Goal: Transaction & Acquisition: Book appointment/travel/reservation

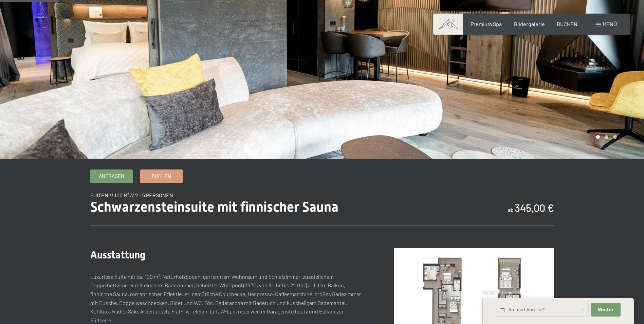
scroll to position [102, 0]
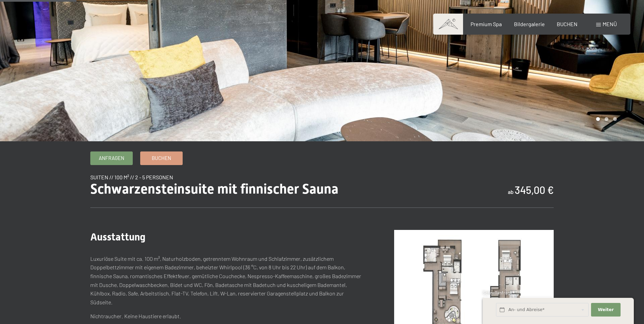
click at [578, 65] on div at bounding box center [483, 19] width 322 height 243
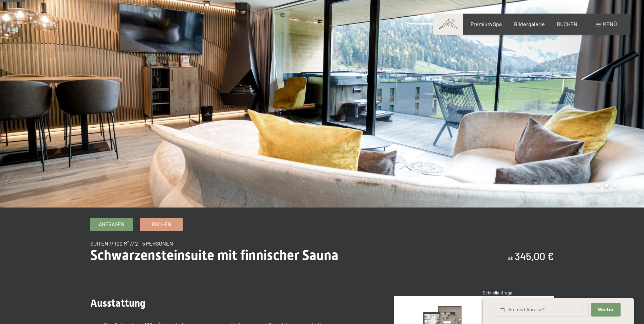
scroll to position [34, 0]
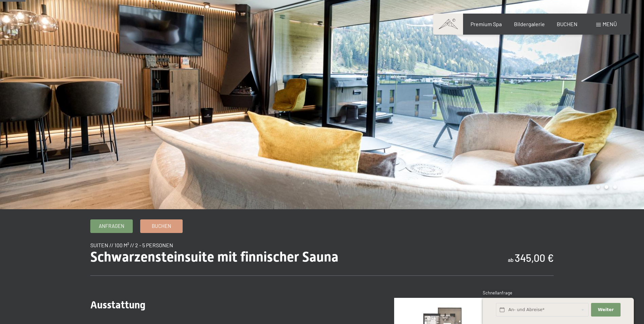
click at [544, 102] on div at bounding box center [483, 87] width 322 height 243
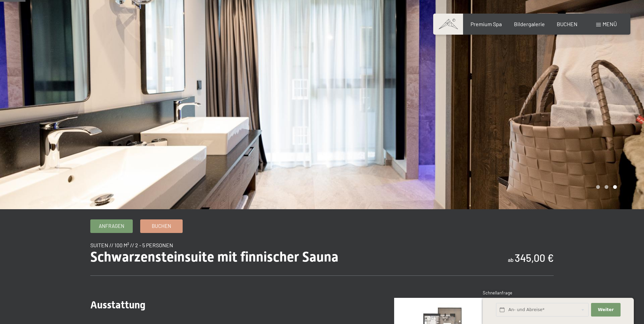
click at [547, 101] on div at bounding box center [483, 87] width 322 height 243
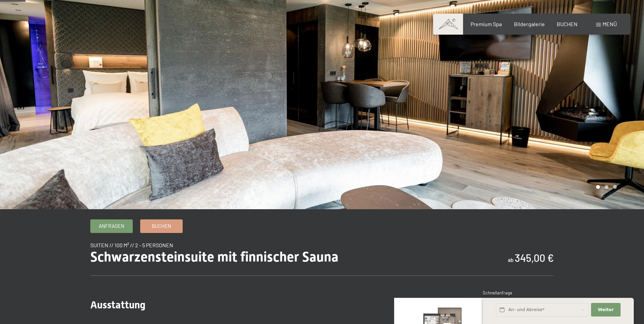
click at [547, 101] on div at bounding box center [483, 87] width 322 height 243
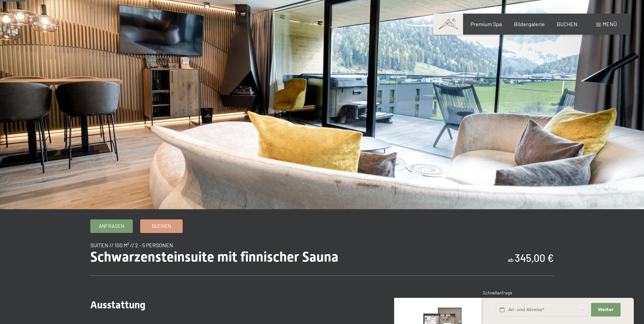
click at [547, 101] on div at bounding box center [483, 87] width 322 height 243
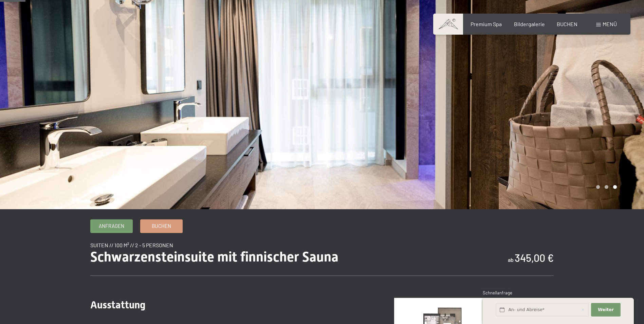
click at [547, 101] on div at bounding box center [483, 87] width 322 height 243
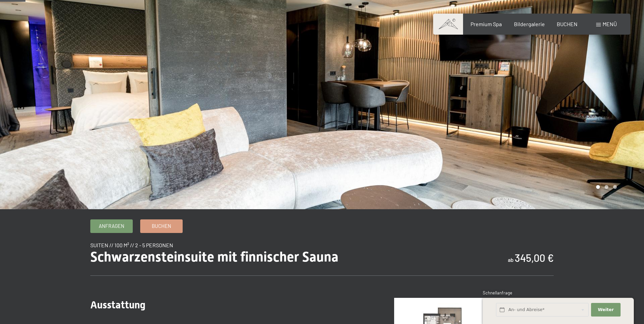
click at [547, 101] on div at bounding box center [483, 87] width 322 height 243
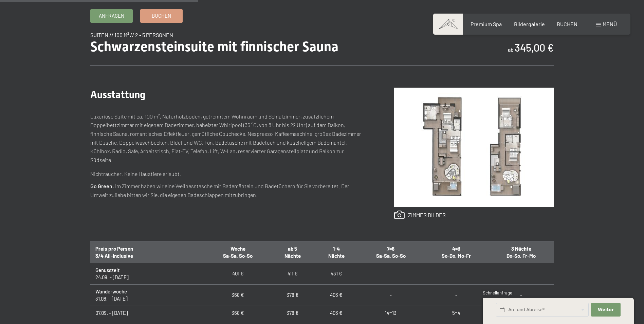
scroll to position [237, 0]
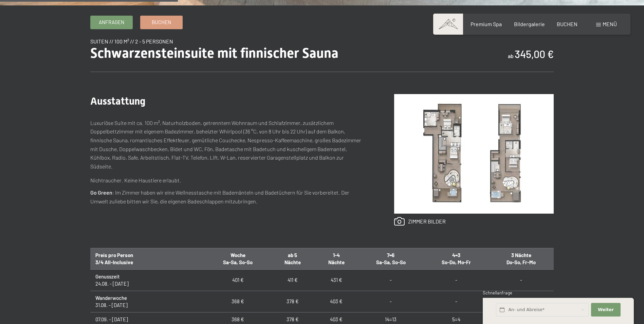
click at [464, 157] on img at bounding box center [473, 153] width 159 height 119
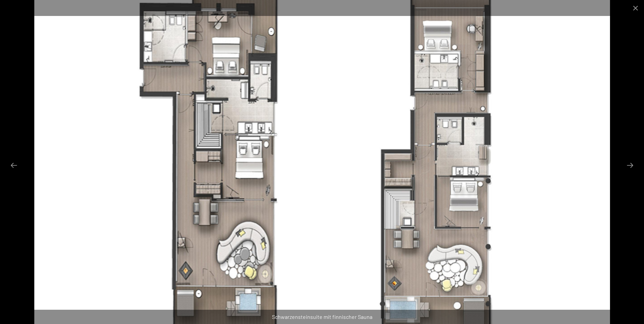
scroll to position [271, 0]
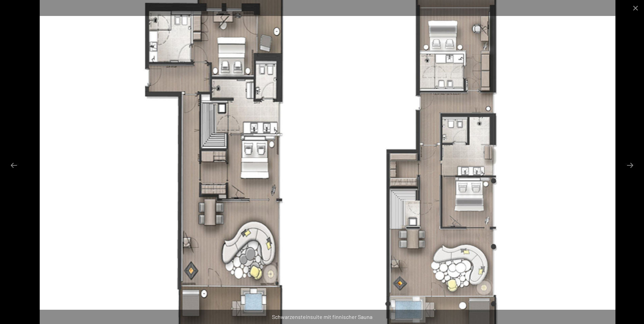
drag, startPoint x: 267, startPoint y: 179, endPoint x: 273, endPoint y: 199, distance: 21.1
click at [273, 199] on img at bounding box center [327, 162] width 575 height 324
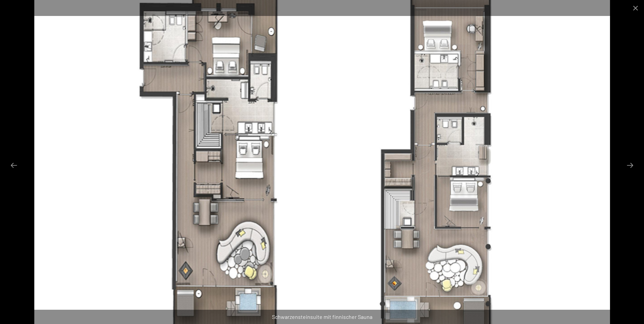
scroll to position [136, 0]
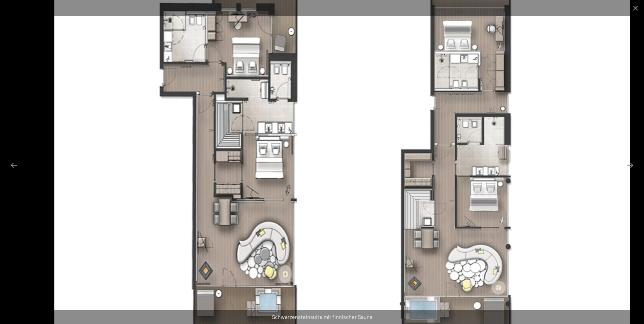
drag, startPoint x: 233, startPoint y: 41, endPoint x: 252, endPoint y: 60, distance: 27.6
click at [252, 60] on img at bounding box center [341, 162] width 575 height 324
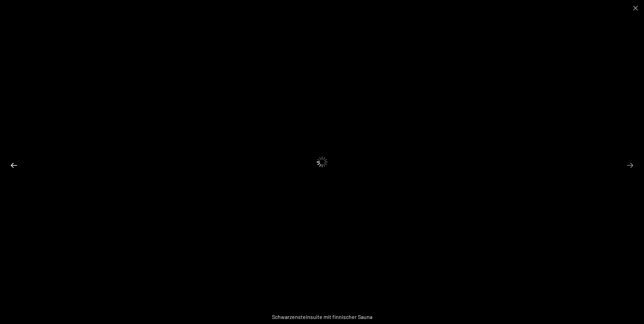
click at [11, 166] on button "Previous slide" at bounding box center [14, 164] width 14 height 13
click at [628, 166] on button "Next slide" at bounding box center [629, 164] width 14 height 13
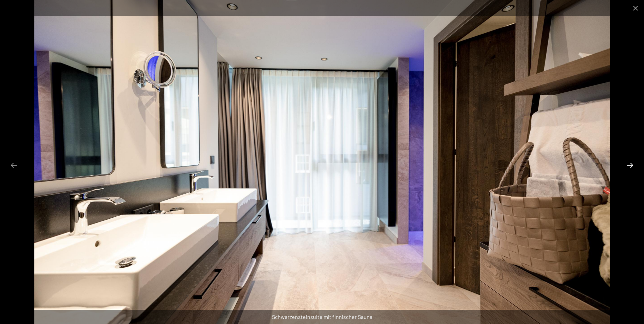
click at [628, 166] on button "Next slide" at bounding box center [629, 164] width 14 height 13
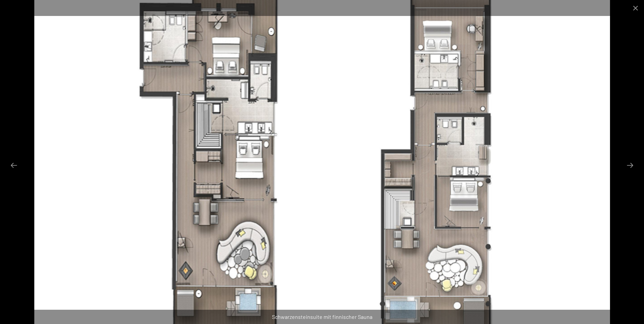
scroll to position [68, 0]
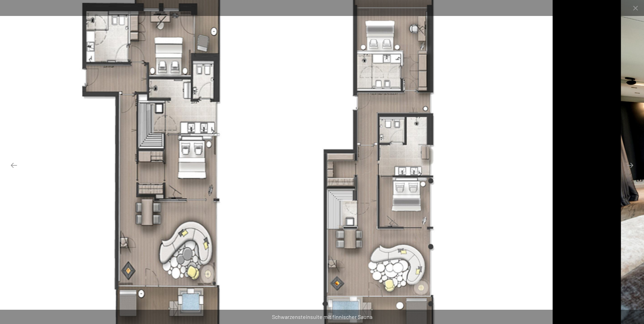
drag, startPoint x: 446, startPoint y: 237, endPoint x: 389, endPoint y: 212, distance: 62.7
click at [389, 212] on img at bounding box center [264, 162] width 575 height 324
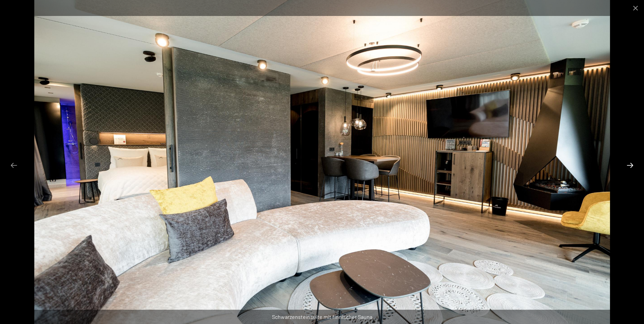
click at [632, 167] on button "Next slide" at bounding box center [629, 164] width 14 height 13
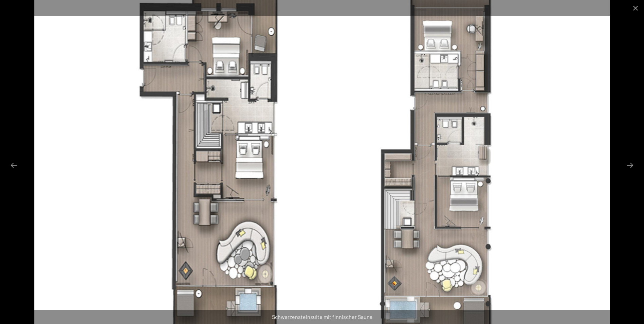
scroll to position [170, 0]
